Goal: Task Accomplishment & Management: Use online tool/utility

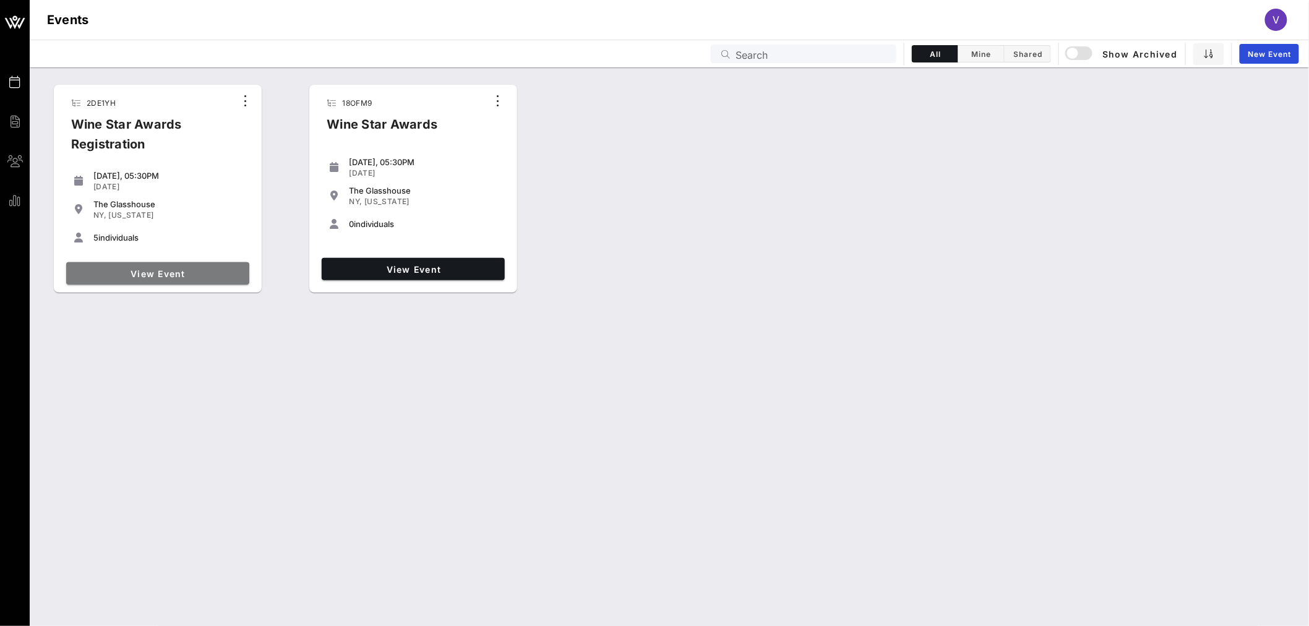
click at [195, 279] on link "View Event" at bounding box center [157, 273] width 183 height 22
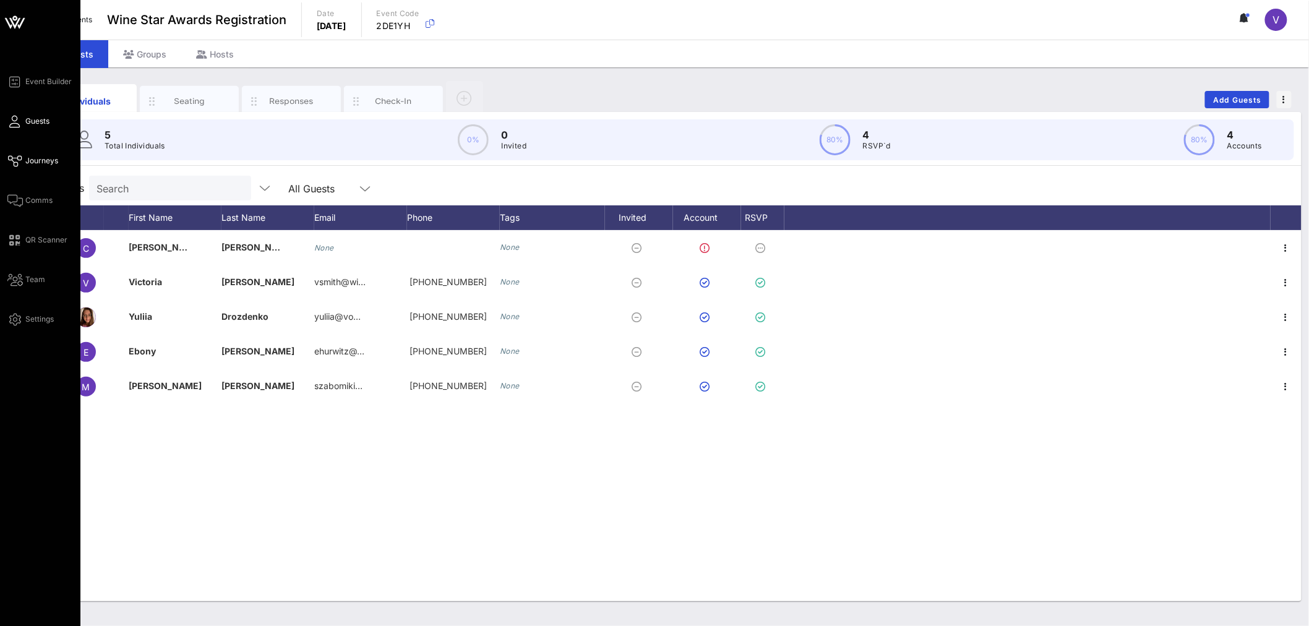
click at [28, 157] on span "Journeys" at bounding box center [41, 160] width 33 height 11
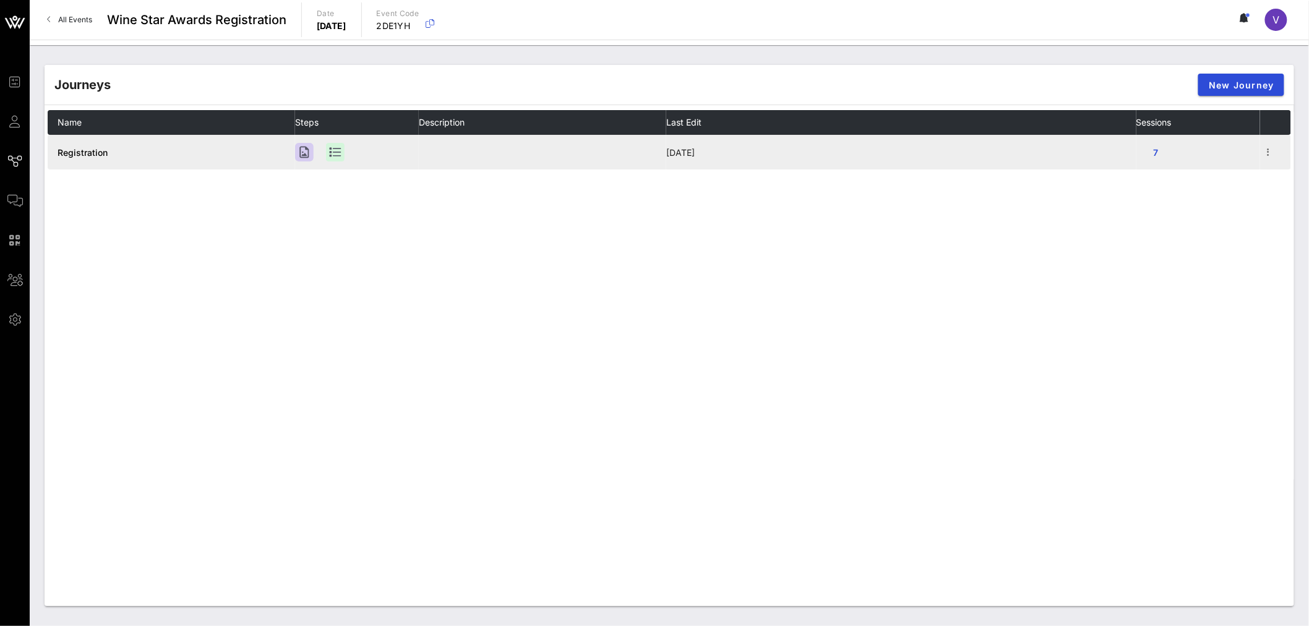
click at [91, 152] on span "Registration" at bounding box center [83, 152] width 50 height 11
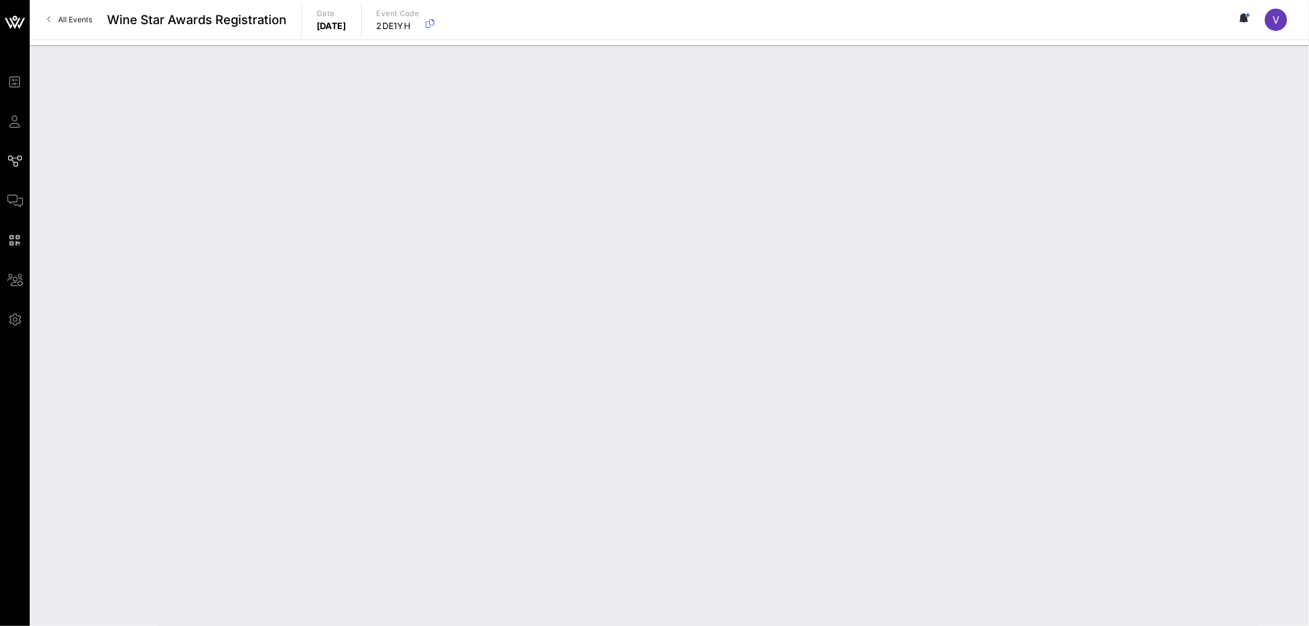
type input "Registration"
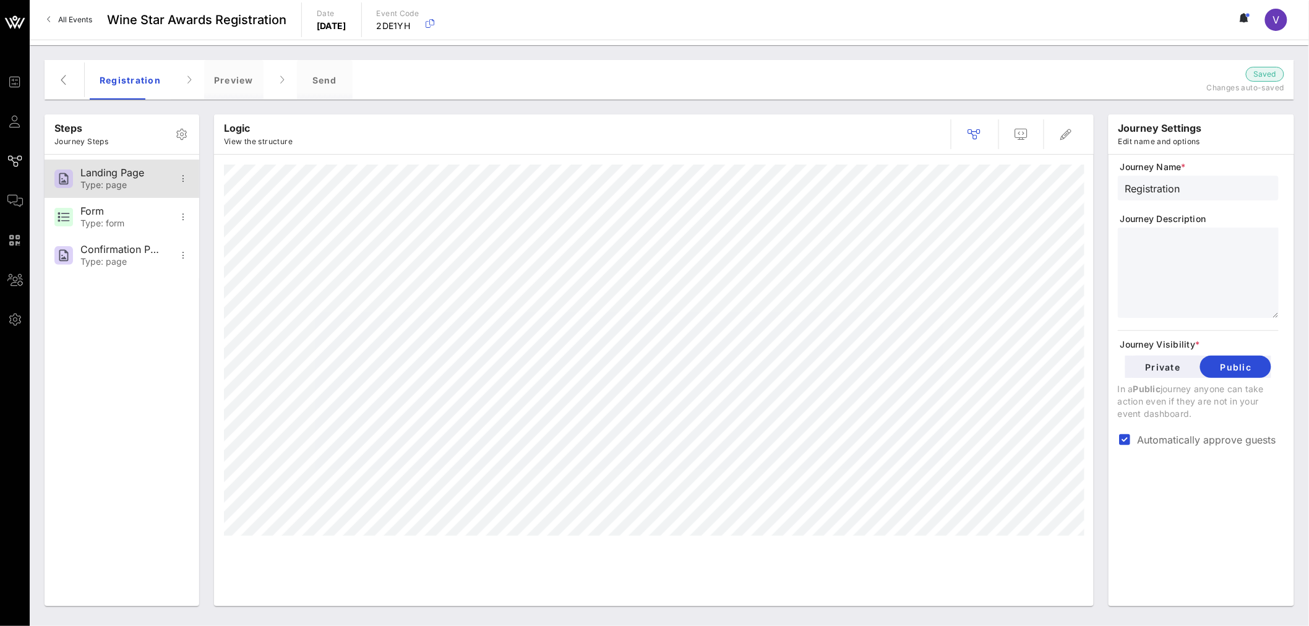
click at [132, 178] on div "Landing Page" at bounding box center [121, 173] width 82 height 12
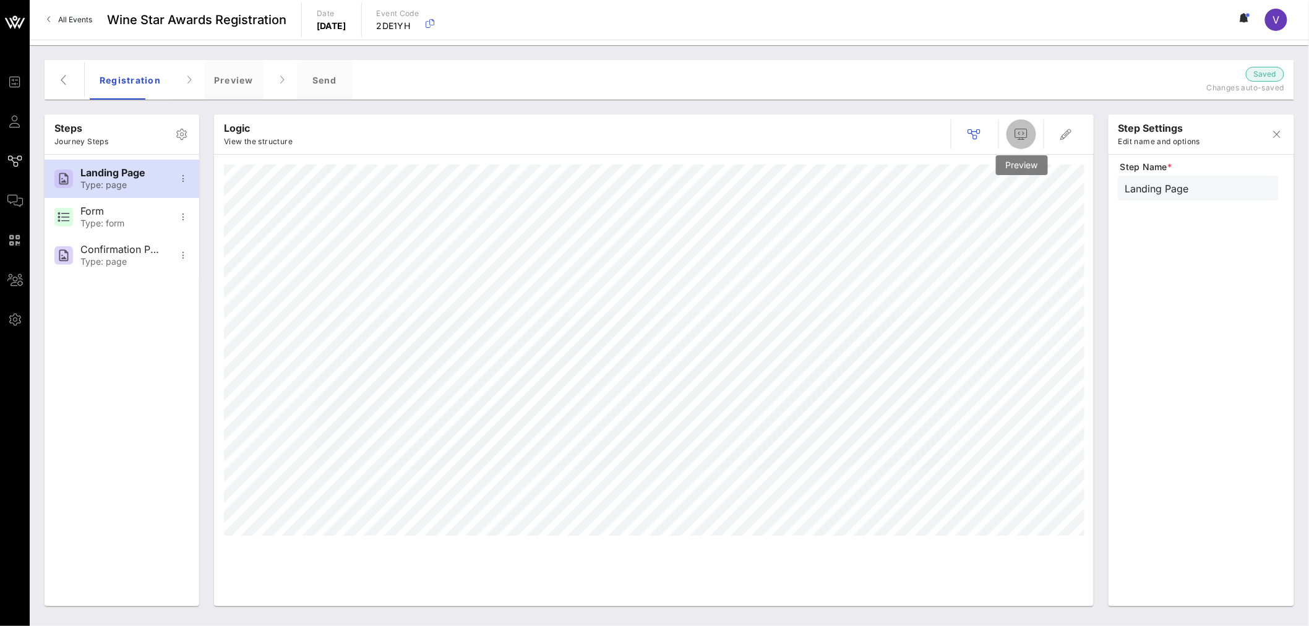
click at [1023, 138] on icon "button" at bounding box center [1021, 134] width 15 height 15
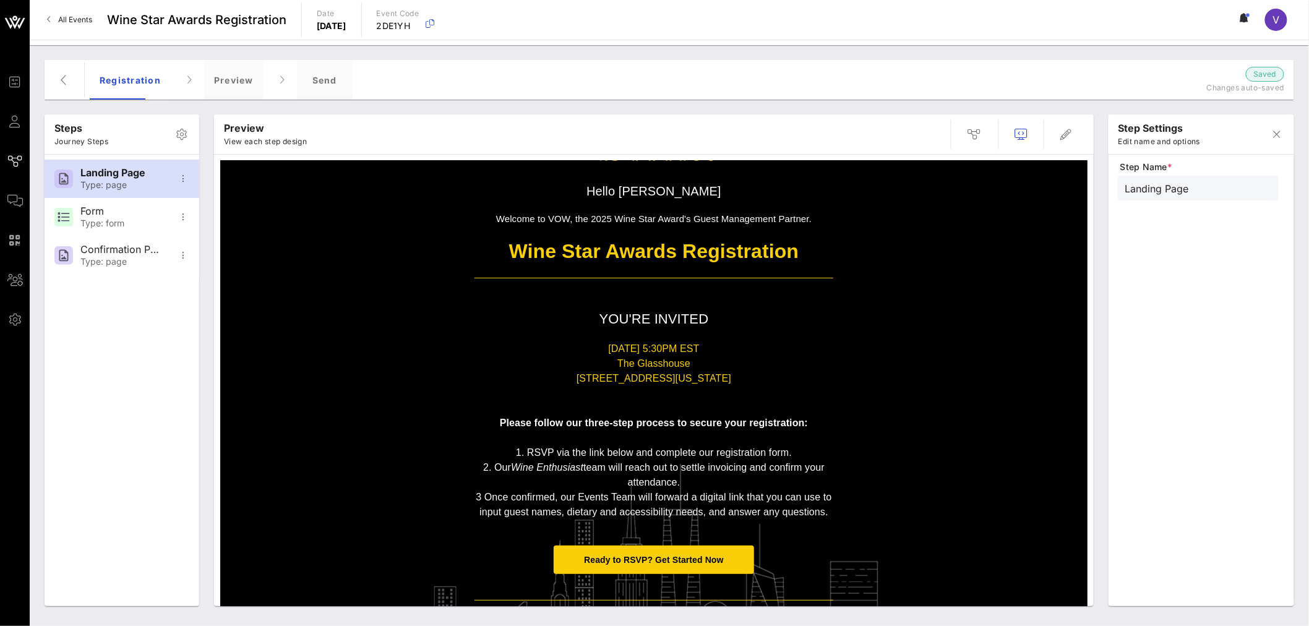
scroll to position [100, 0]
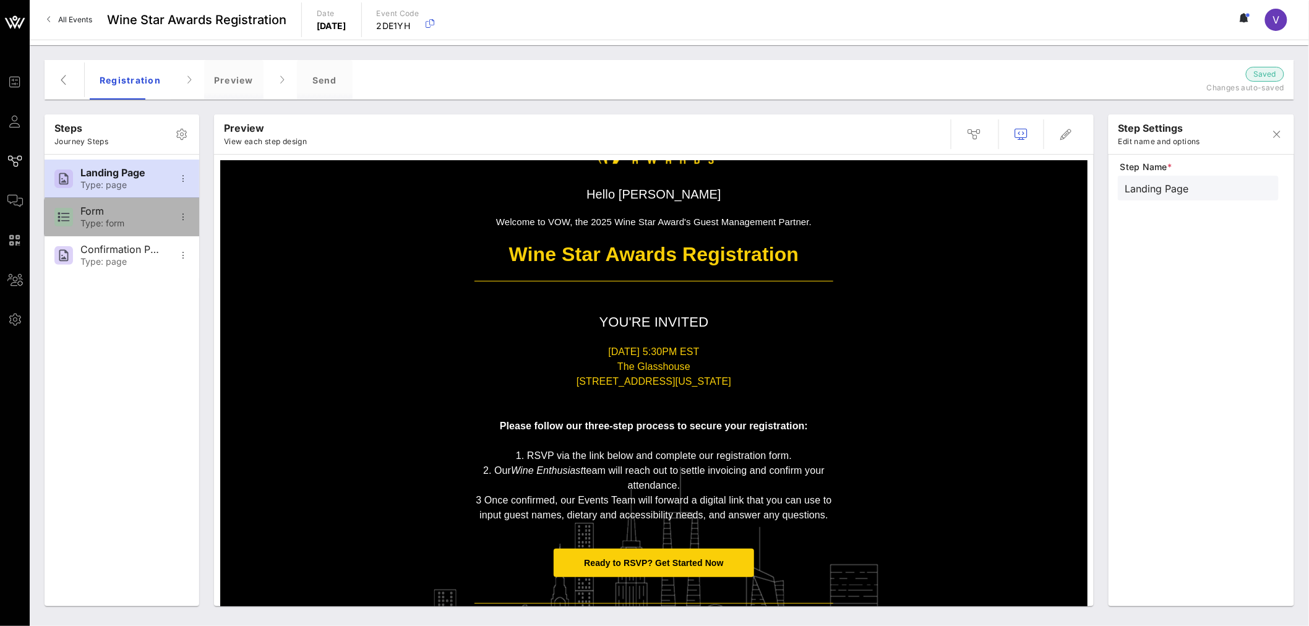
click at [144, 212] on div "Form" at bounding box center [121, 211] width 82 height 12
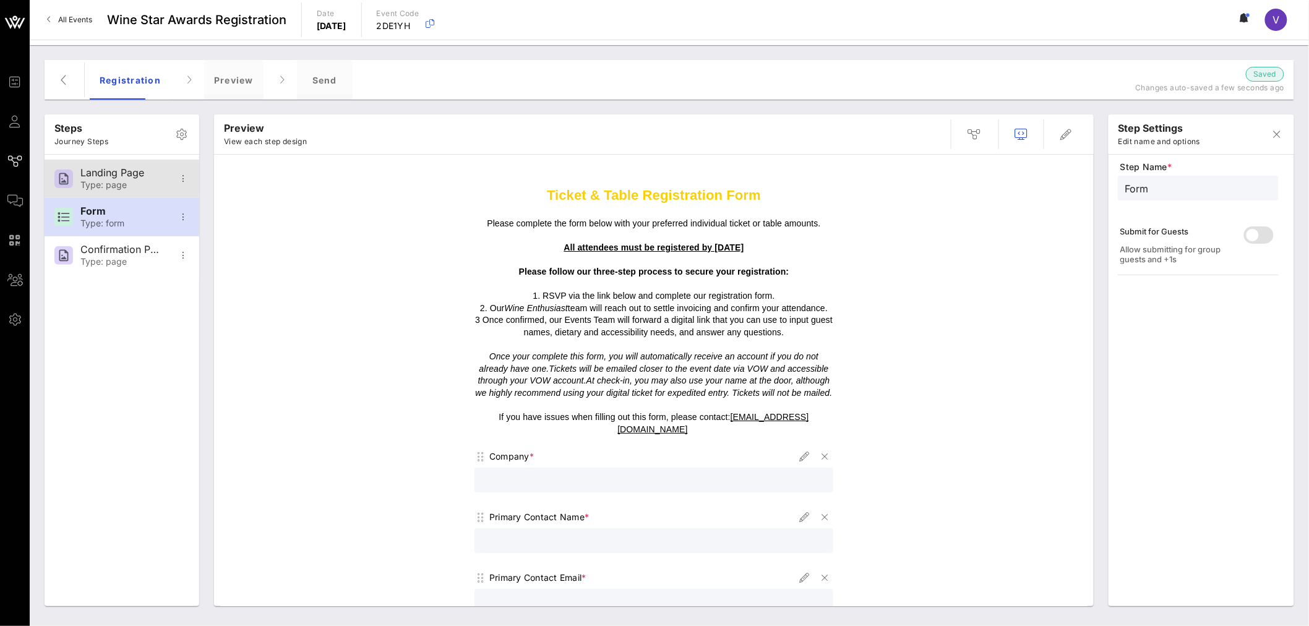
click at [113, 191] on div "Landing Page Type: page" at bounding box center [121, 179] width 82 height 38
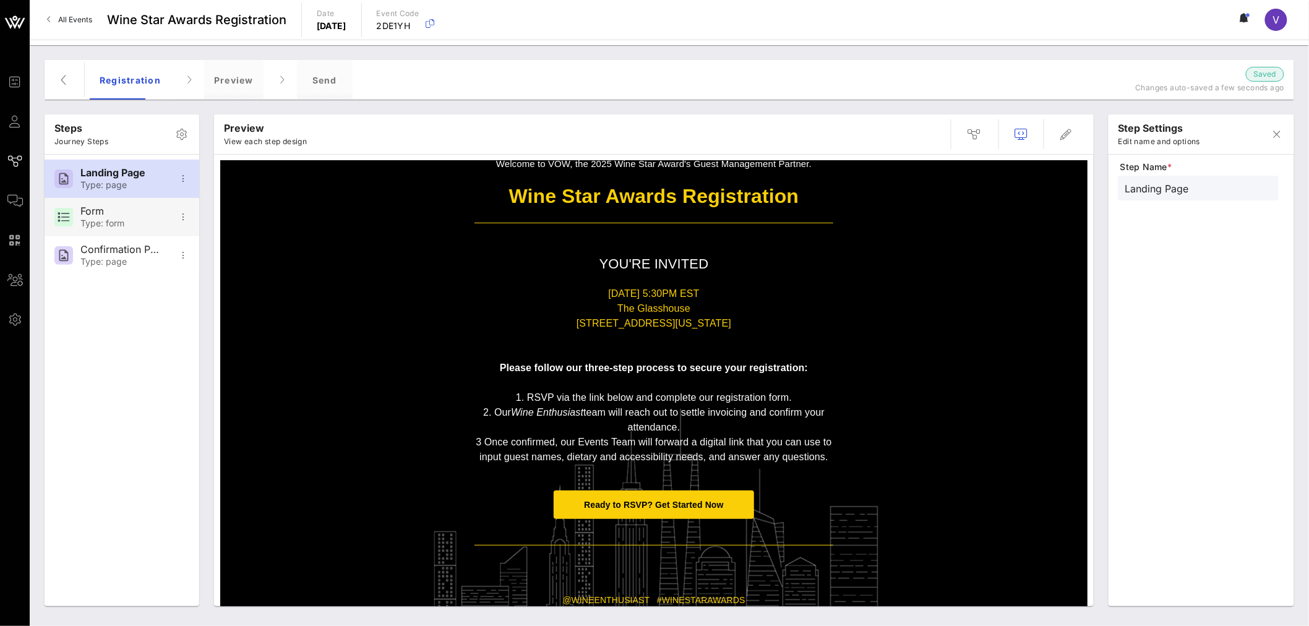
scroll to position [137, 0]
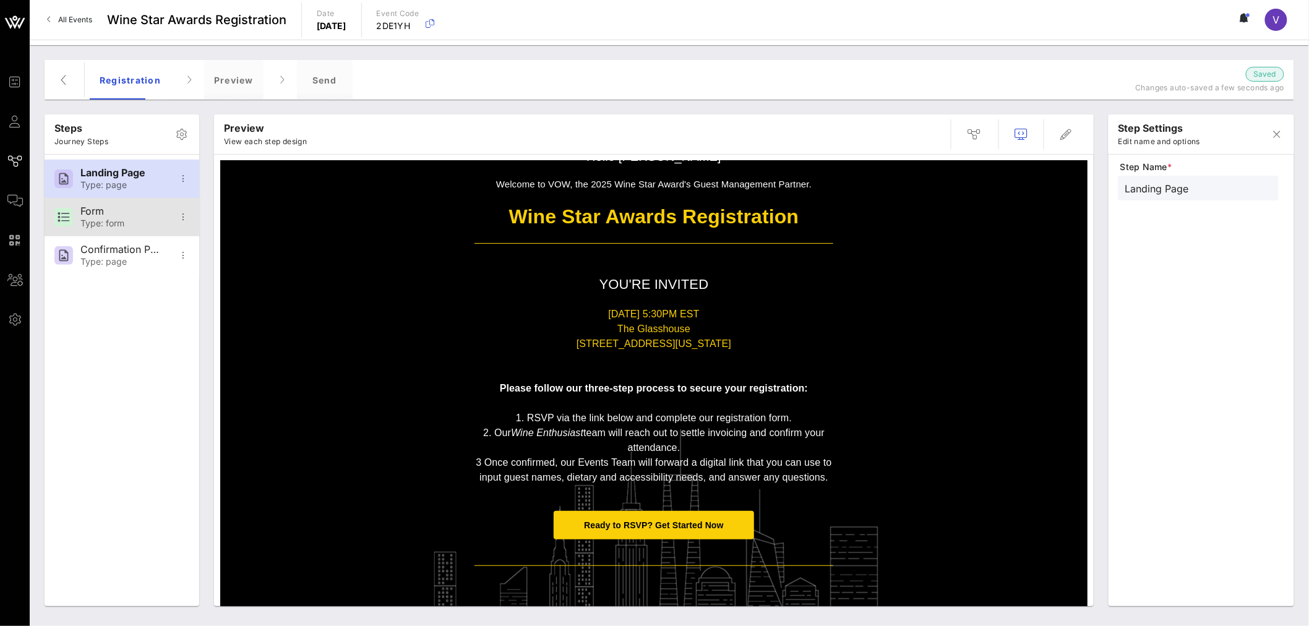
click at [133, 224] on div "Type: form" at bounding box center [121, 223] width 82 height 11
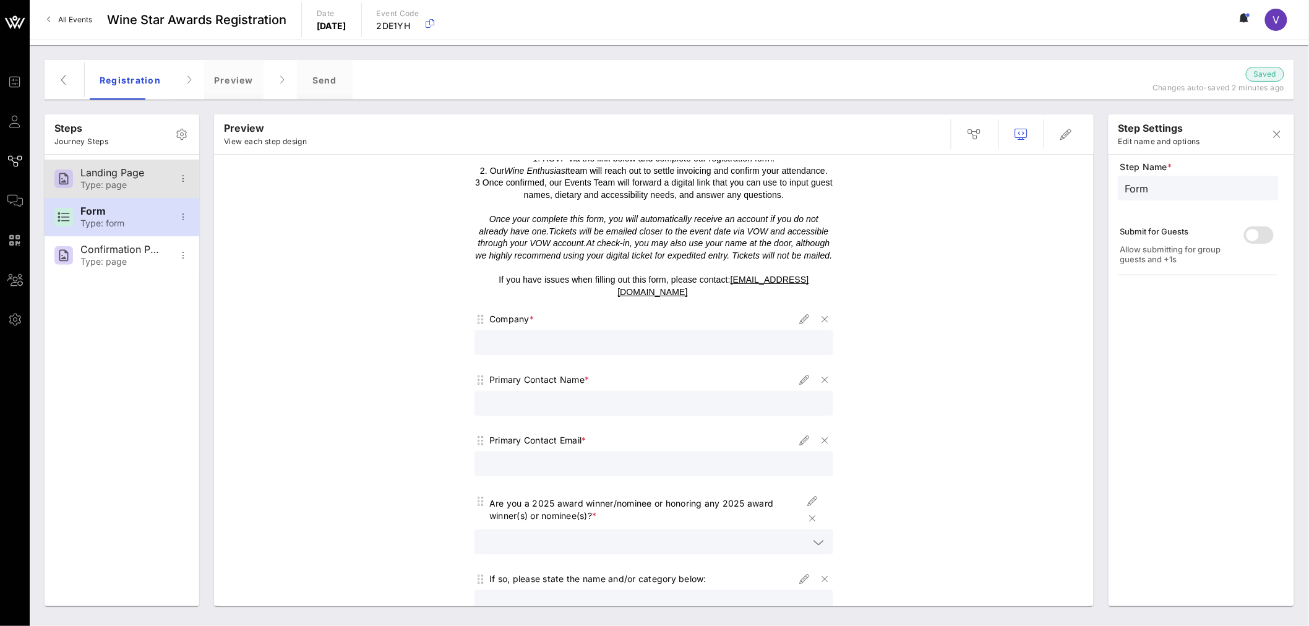
click at [131, 184] on div "Type: page" at bounding box center [121, 185] width 82 height 11
type input "Landing Page"
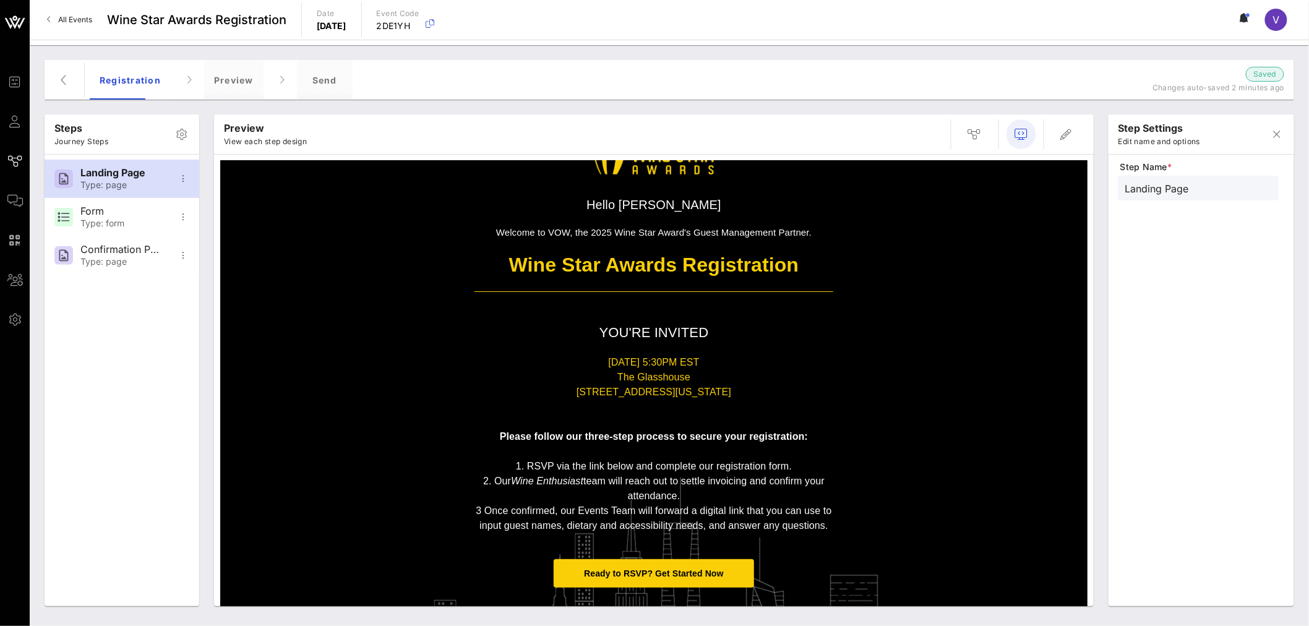
scroll to position [206, 0]
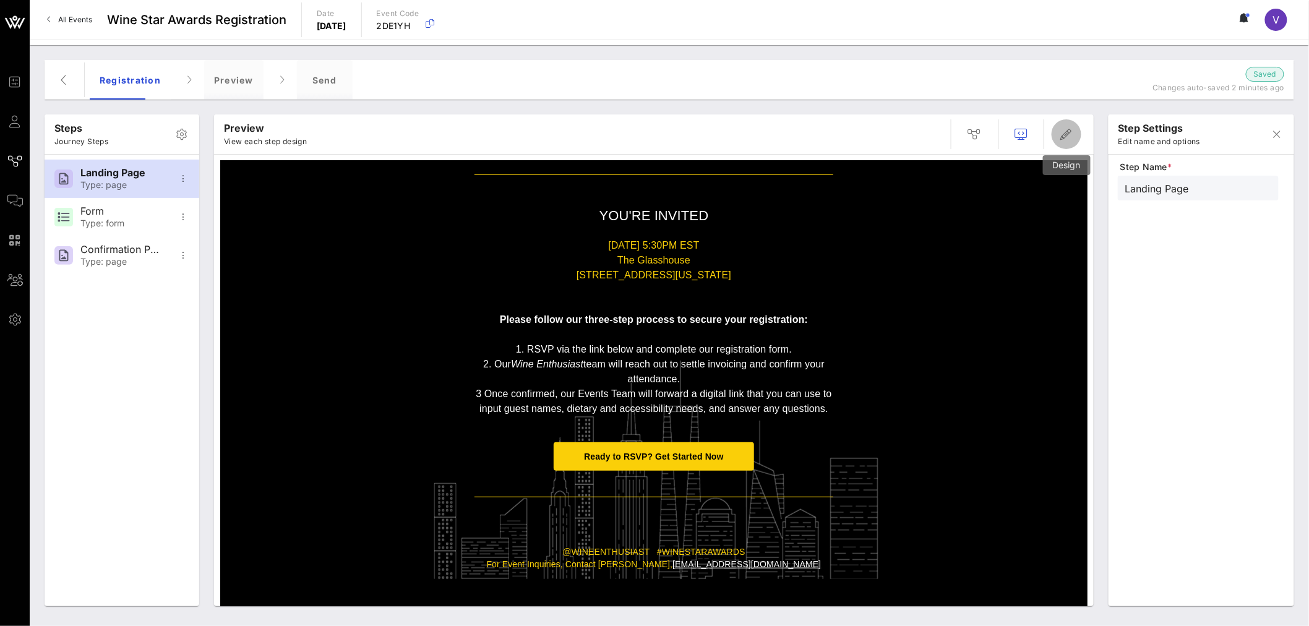
click at [1074, 130] on icon "button" at bounding box center [1066, 134] width 15 height 15
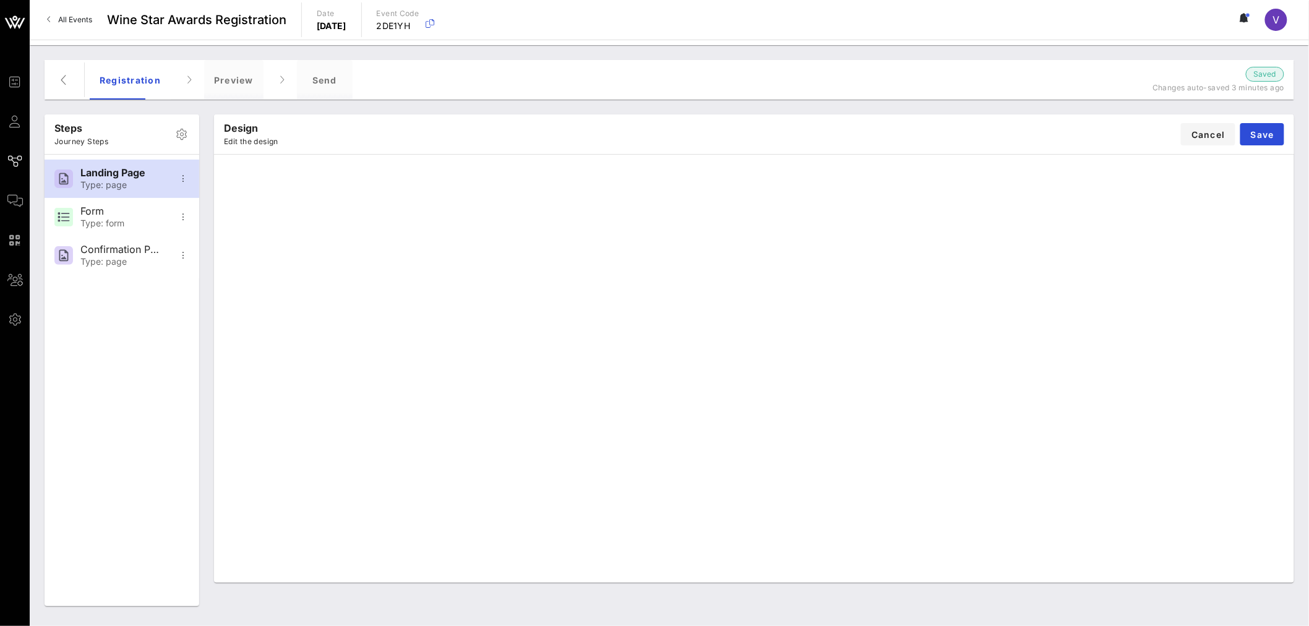
click at [1060, 122] on div "Design Edit the design Cancel Save" at bounding box center [754, 134] width 1080 height 40
click at [1245, 124] on button "Save" at bounding box center [1262, 134] width 44 height 22
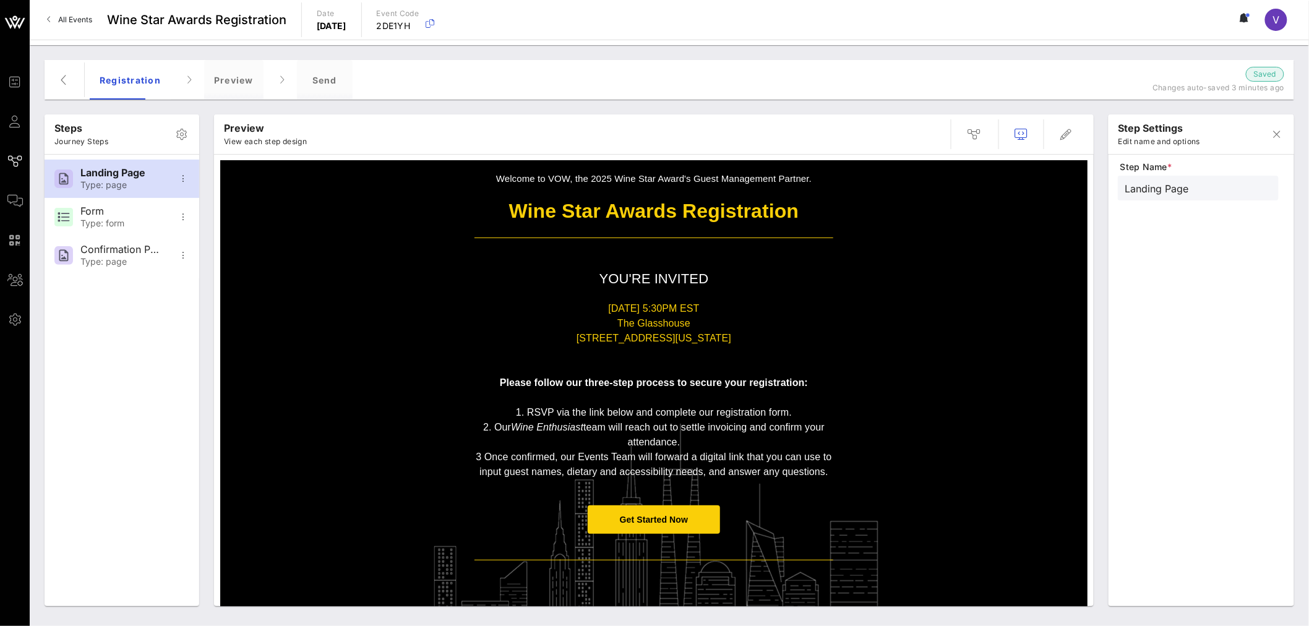
scroll to position [0, 0]
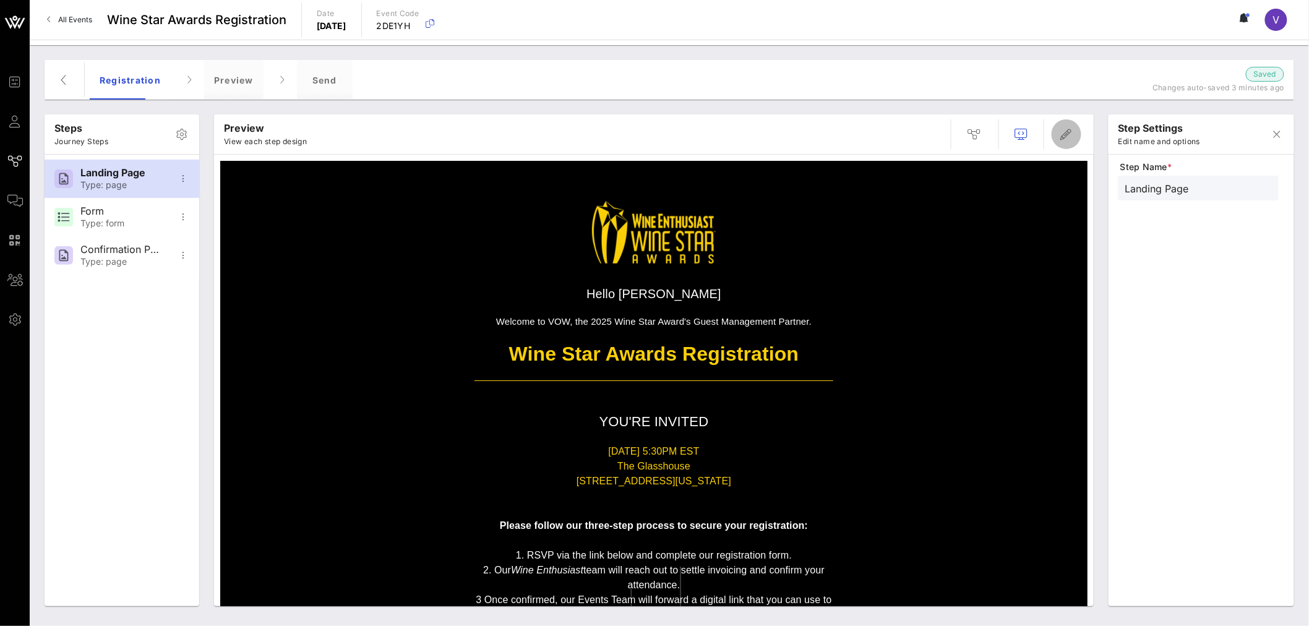
click at [1073, 126] on button "button" at bounding box center [1067, 134] width 30 height 30
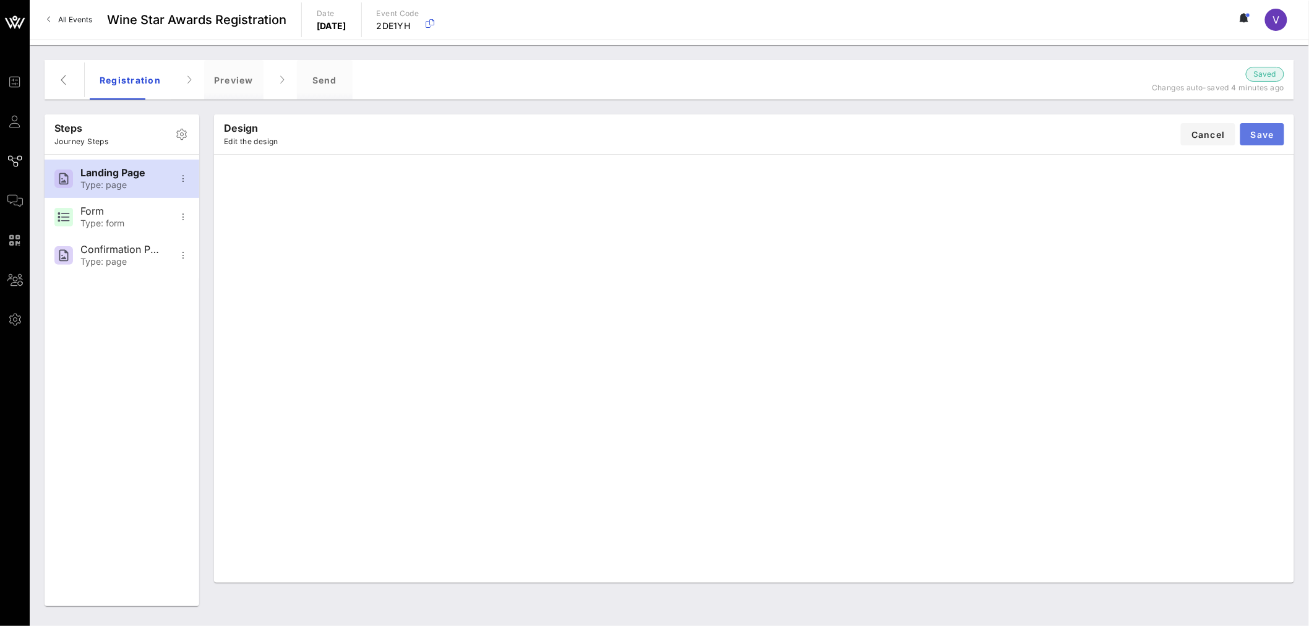
click at [1265, 135] on span "Save" at bounding box center [1262, 134] width 24 height 11
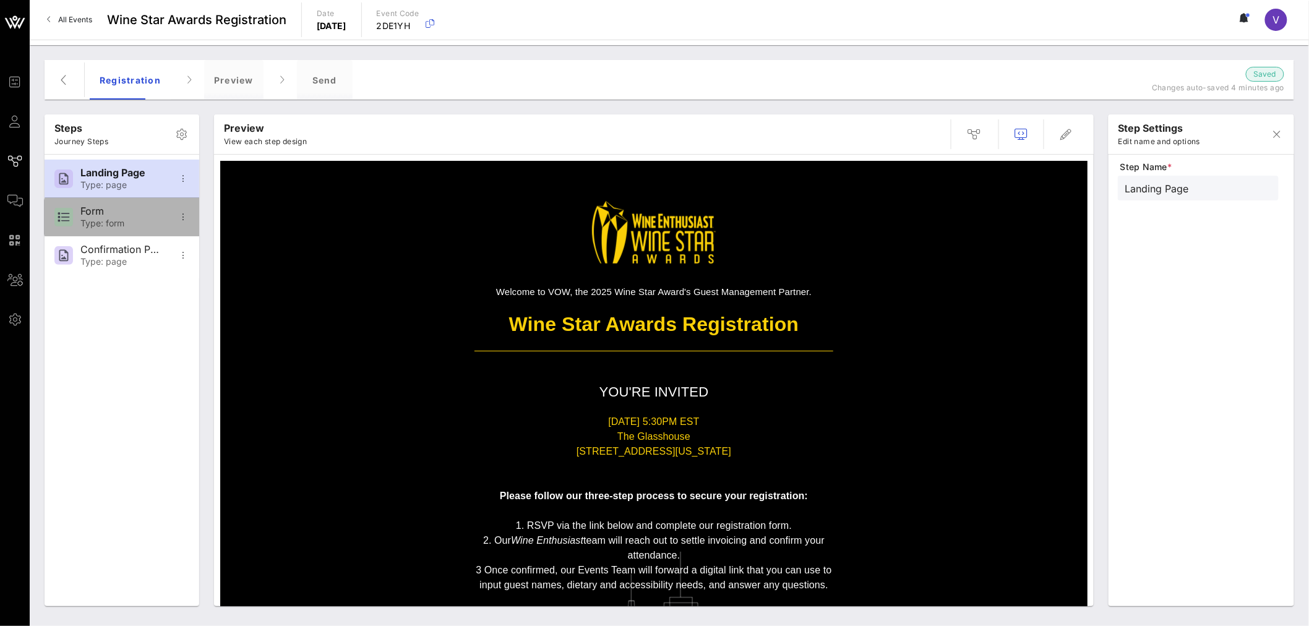
click at [145, 218] on div "Type: form" at bounding box center [121, 223] width 82 height 11
type input "Form"
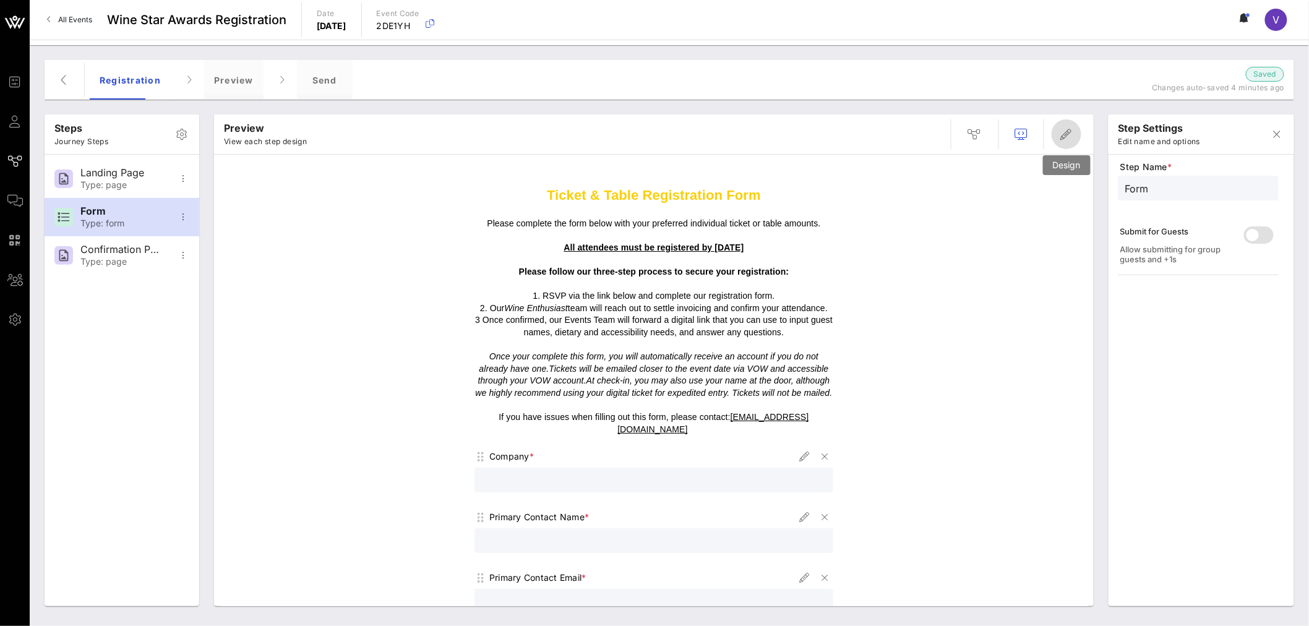
click at [1072, 131] on icon "button" at bounding box center [1066, 134] width 15 height 15
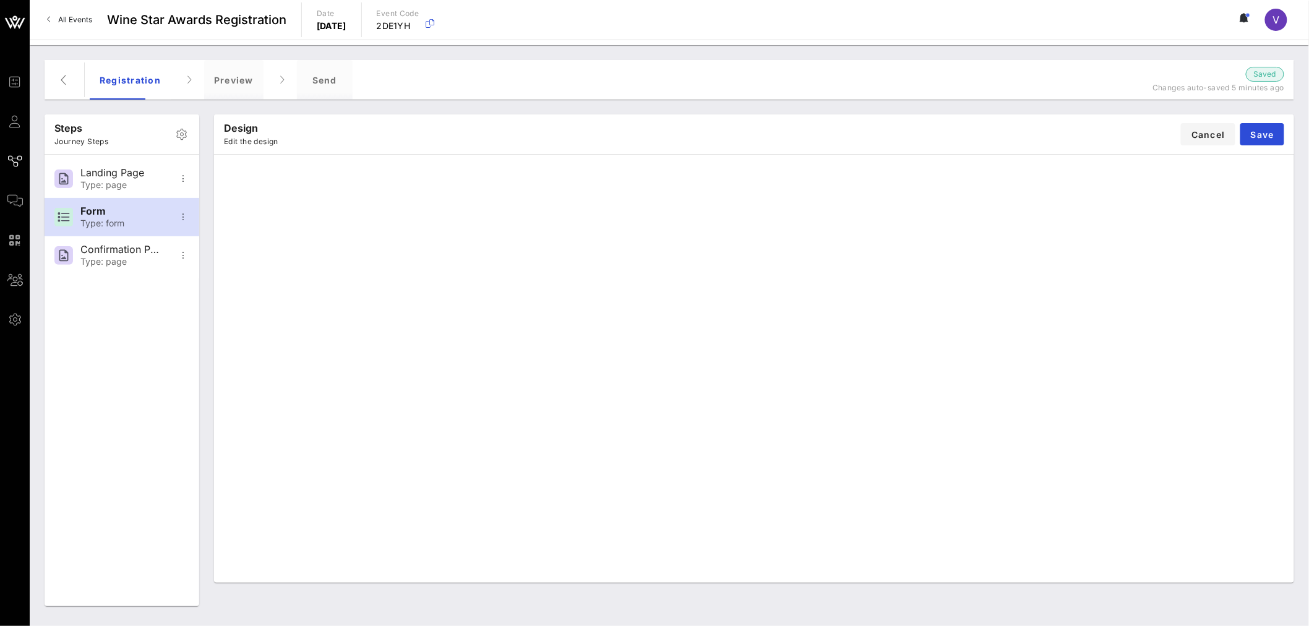
click at [627, 118] on div "Design Edit the design Cancel Save" at bounding box center [754, 134] width 1080 height 40
click at [901, 119] on div "Design Edit the design Cancel Save" at bounding box center [754, 134] width 1080 height 40
click at [969, 128] on div "Design Edit the design Cancel Save" at bounding box center [754, 134] width 1080 height 40
click at [1254, 134] on span "Save" at bounding box center [1262, 134] width 24 height 11
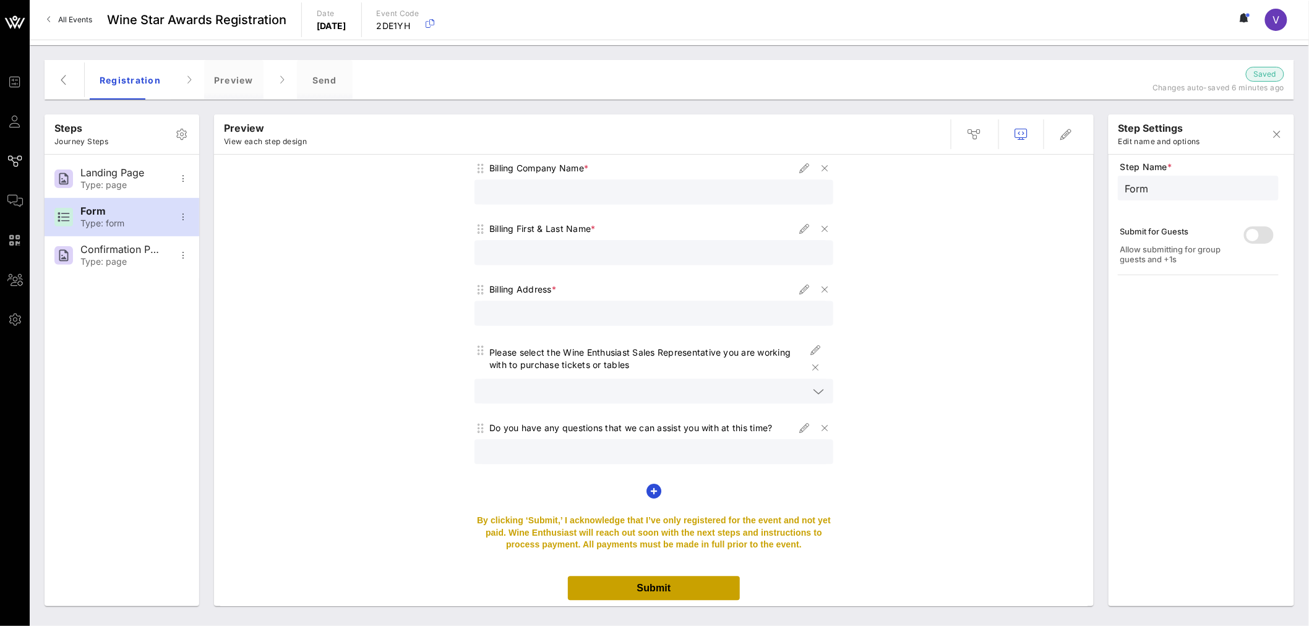
scroll to position [1010, 0]
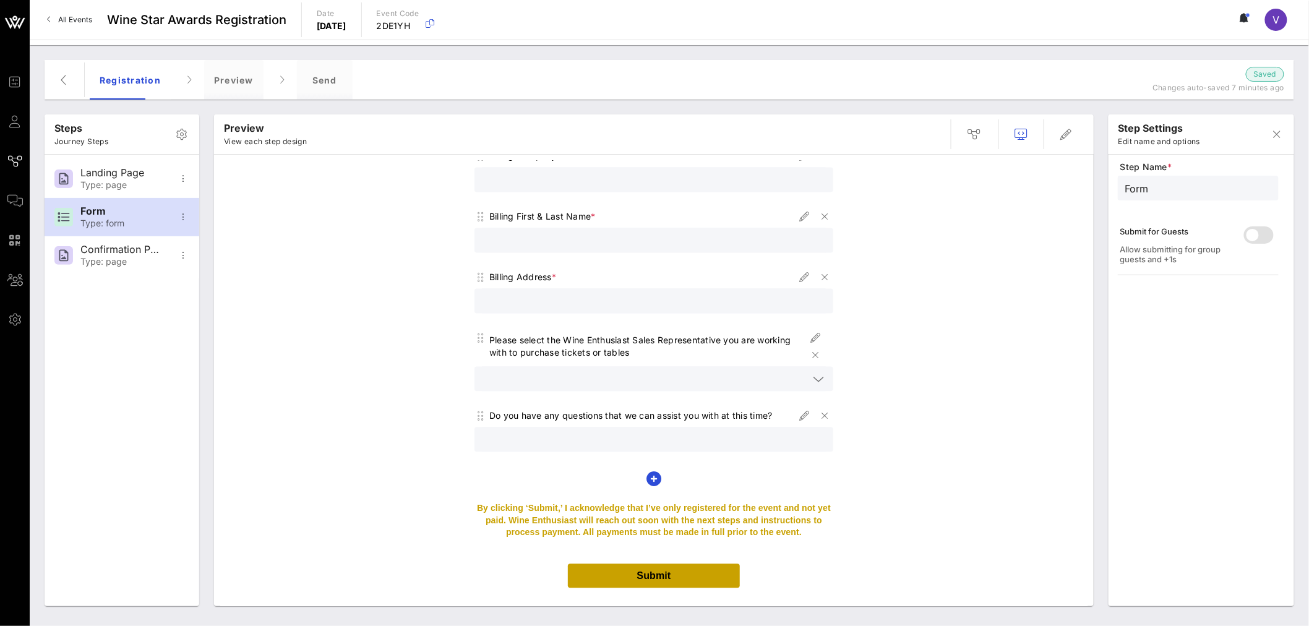
click at [657, 112] on div "Preview View each step design Ticket & Table Registration Form Please complete …" at bounding box center [654, 360] width 894 height 507
